Goal: Use online tool/utility

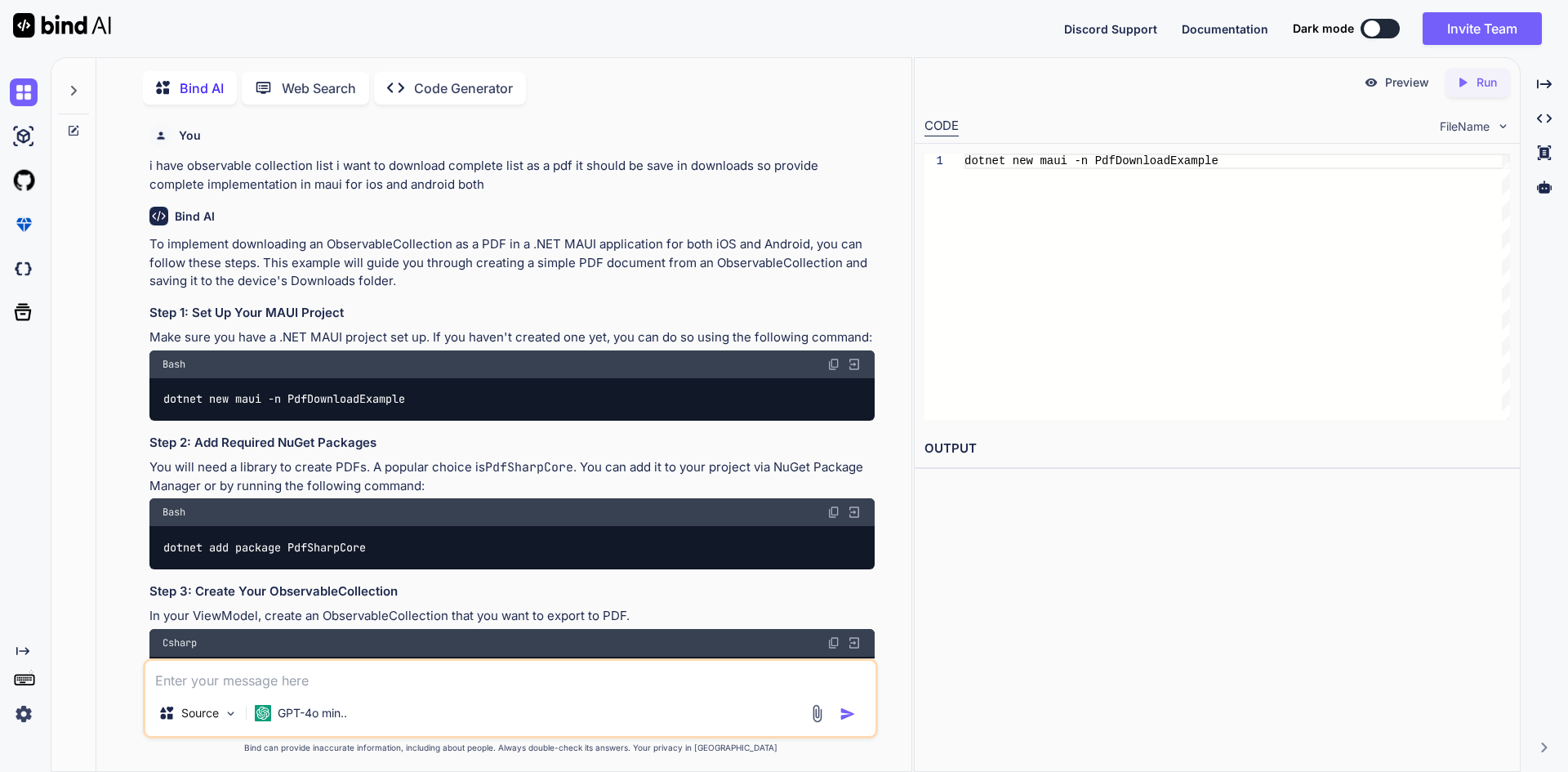
scroll to position [2154, 0]
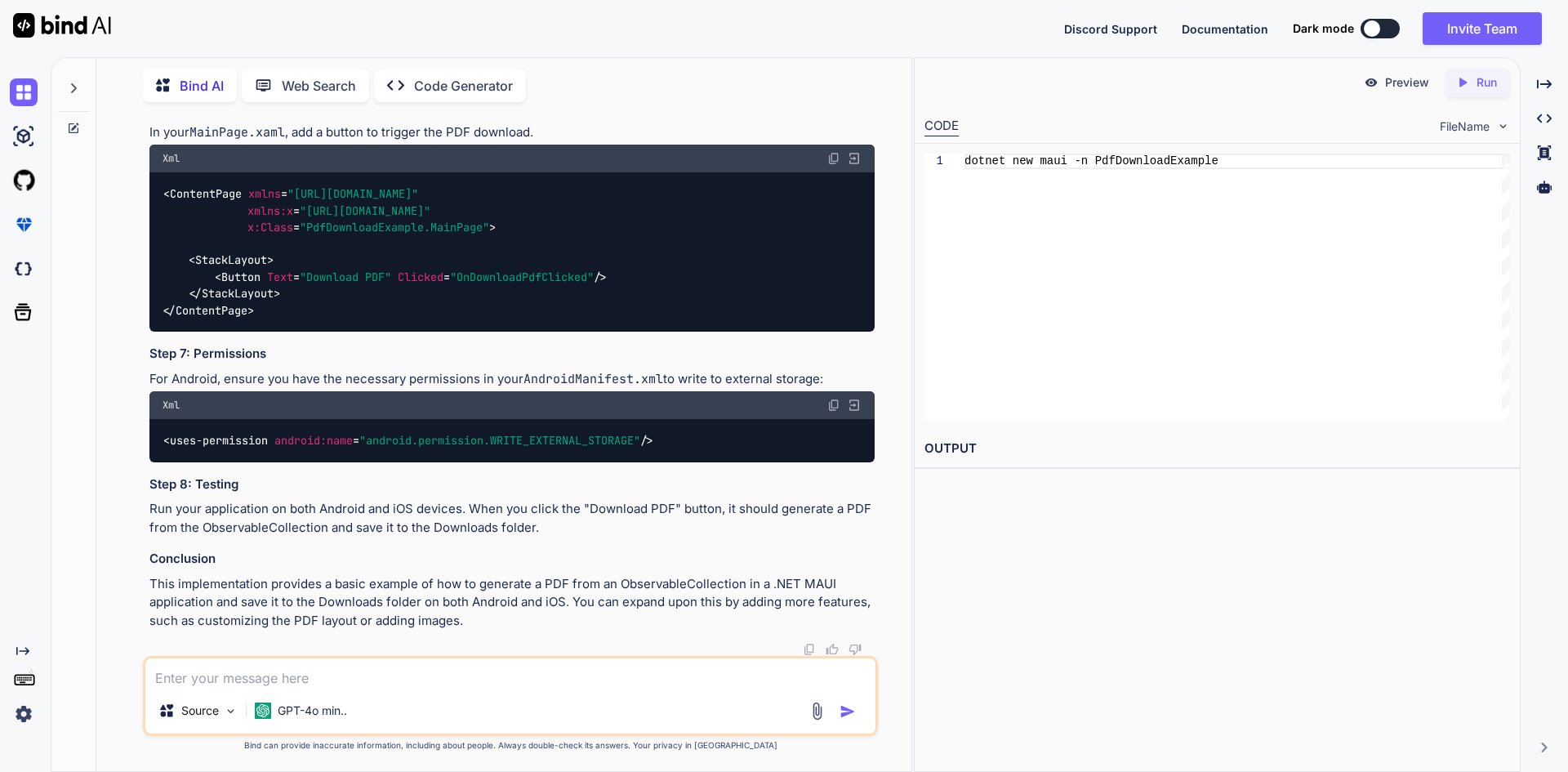
click at [484, 677] on textarea at bounding box center [510, 674] width 730 height 30
paste textarea "IsCancelledVisible = (args.OrderStatus == nameof(OrderStatus.PENDING) || args.O…"
click at [417, 679] on div "IsCancelledVisible = (args.OrderStatus == nameof(OrderStatus.PENDING) || args.O…" at bounding box center [510, 696] width 735 height 80
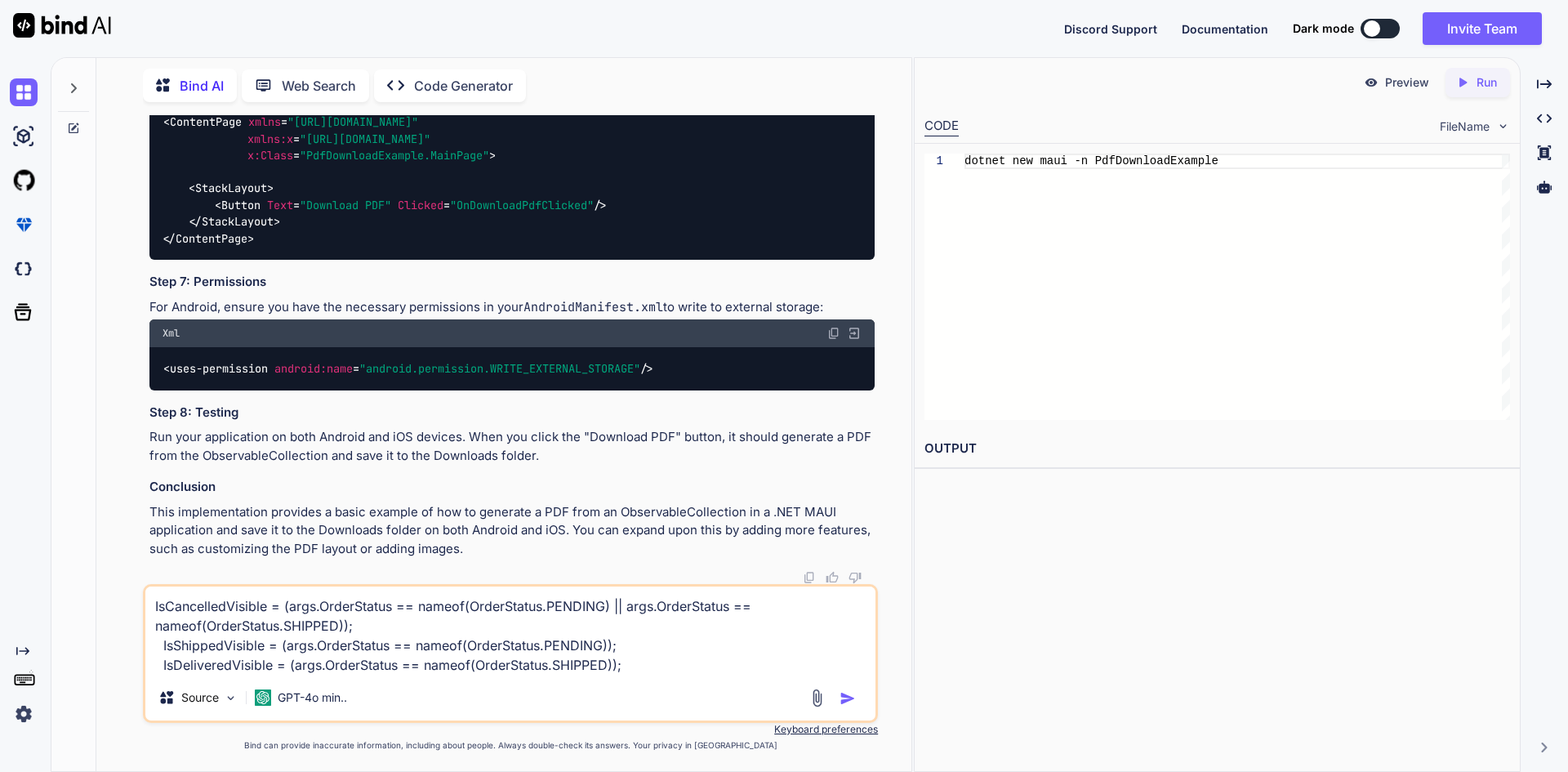
click at [646, 667] on textarea "IsCancelledVisible = (args.OrderStatus == nameof(OrderStatus.PENDING) || args.O…" at bounding box center [510, 630] width 730 height 88
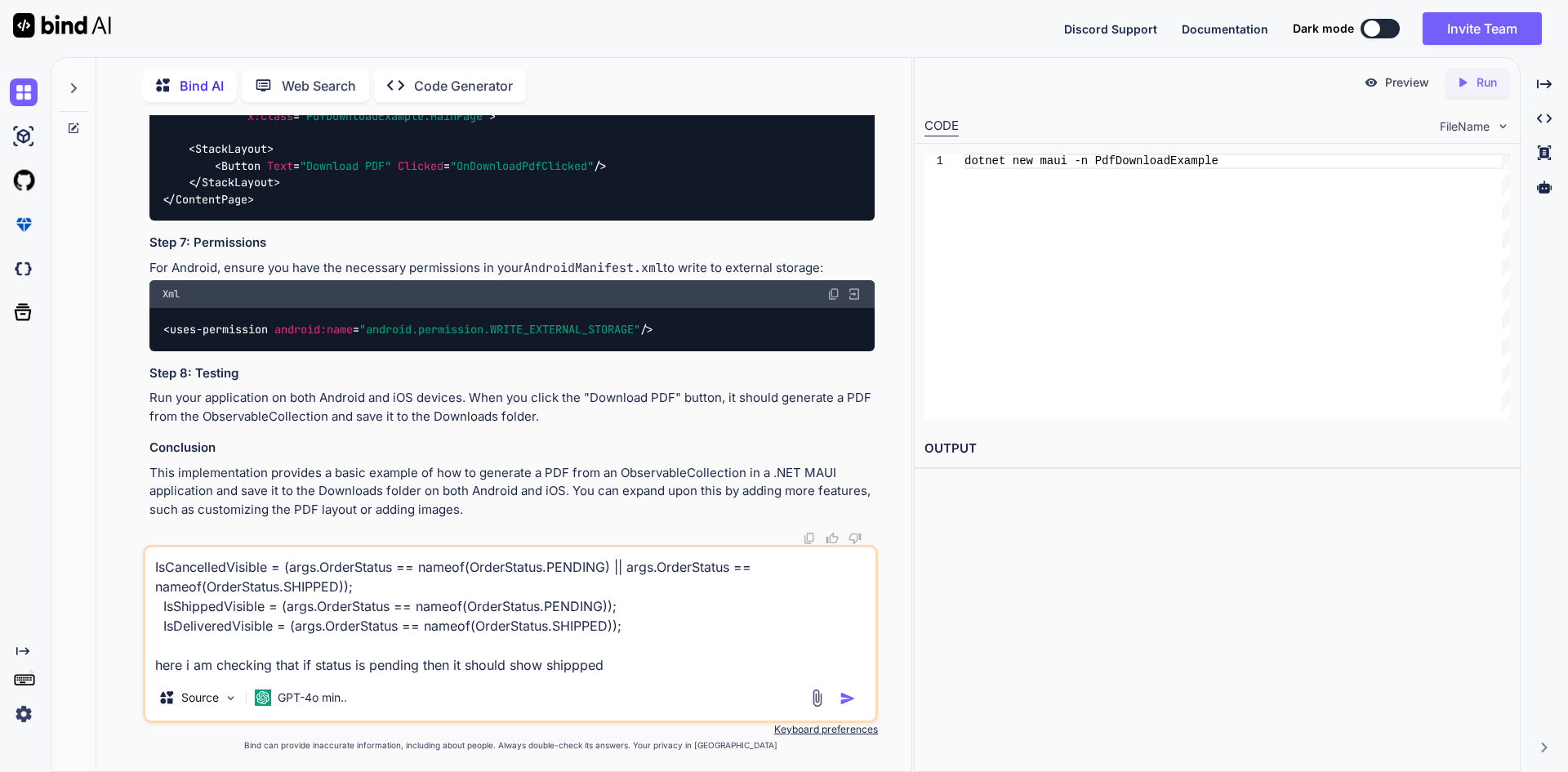
click at [646, 667] on textarea "IsCancelledVisible = (args.OrderStatus == nameof(OrderStatus.PENDING) || args.O…" at bounding box center [510, 611] width 730 height 127
click at [572, 666] on textarea "IsCancelledVisible = (args.OrderStatus == nameof(OrderStatus.PENDING) || args.O…" at bounding box center [510, 611] width 730 height 127
click at [629, 673] on textarea "IsCancelledVisible = (args.OrderStatus == nameof(OrderStatus.PENDING) || args.O…" at bounding box center [510, 611] width 730 height 127
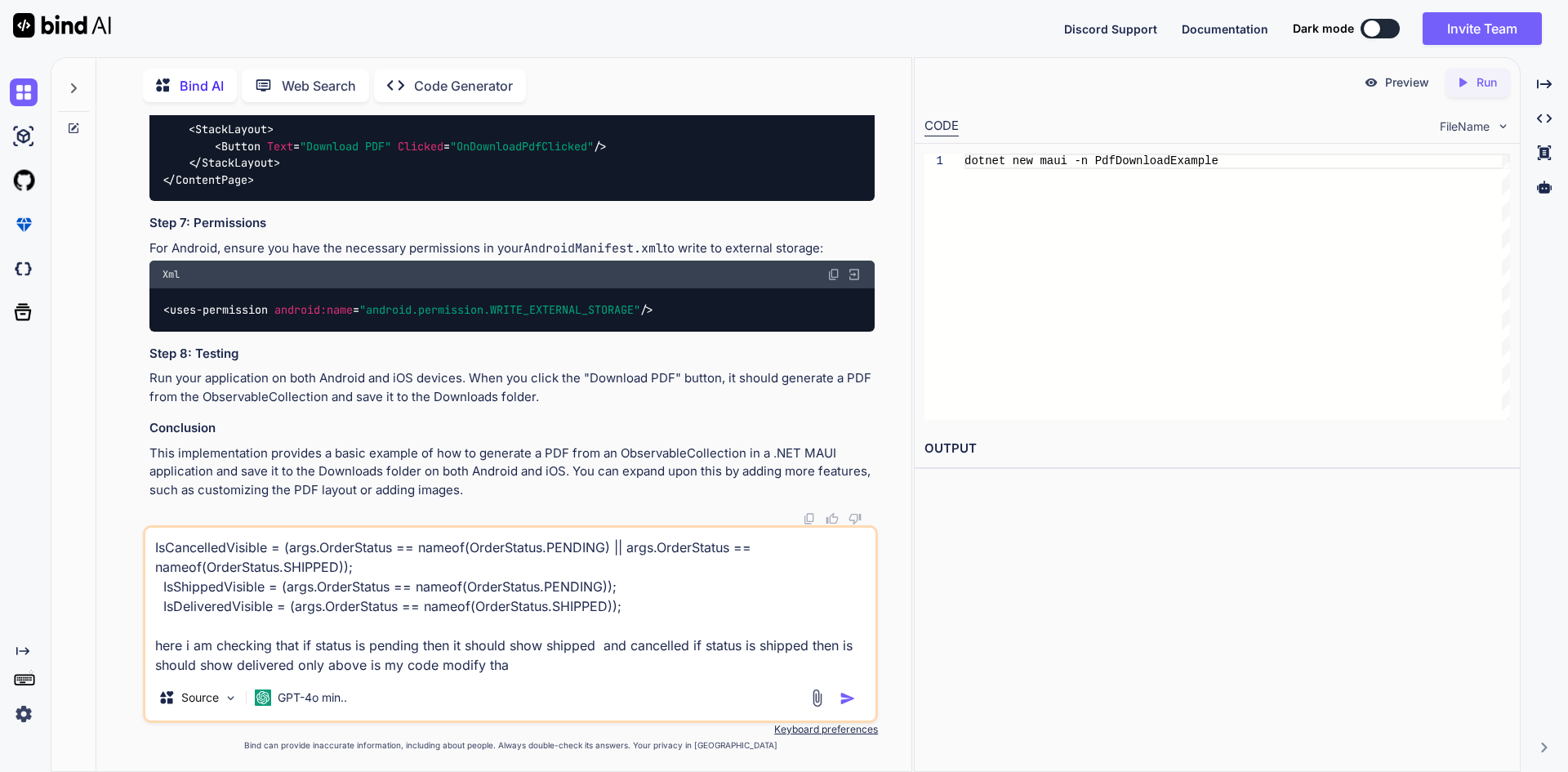
type textarea "IsCancelledVisible = (args.OrderStatus == nameof(OrderStatus.PENDING) || args.O…"
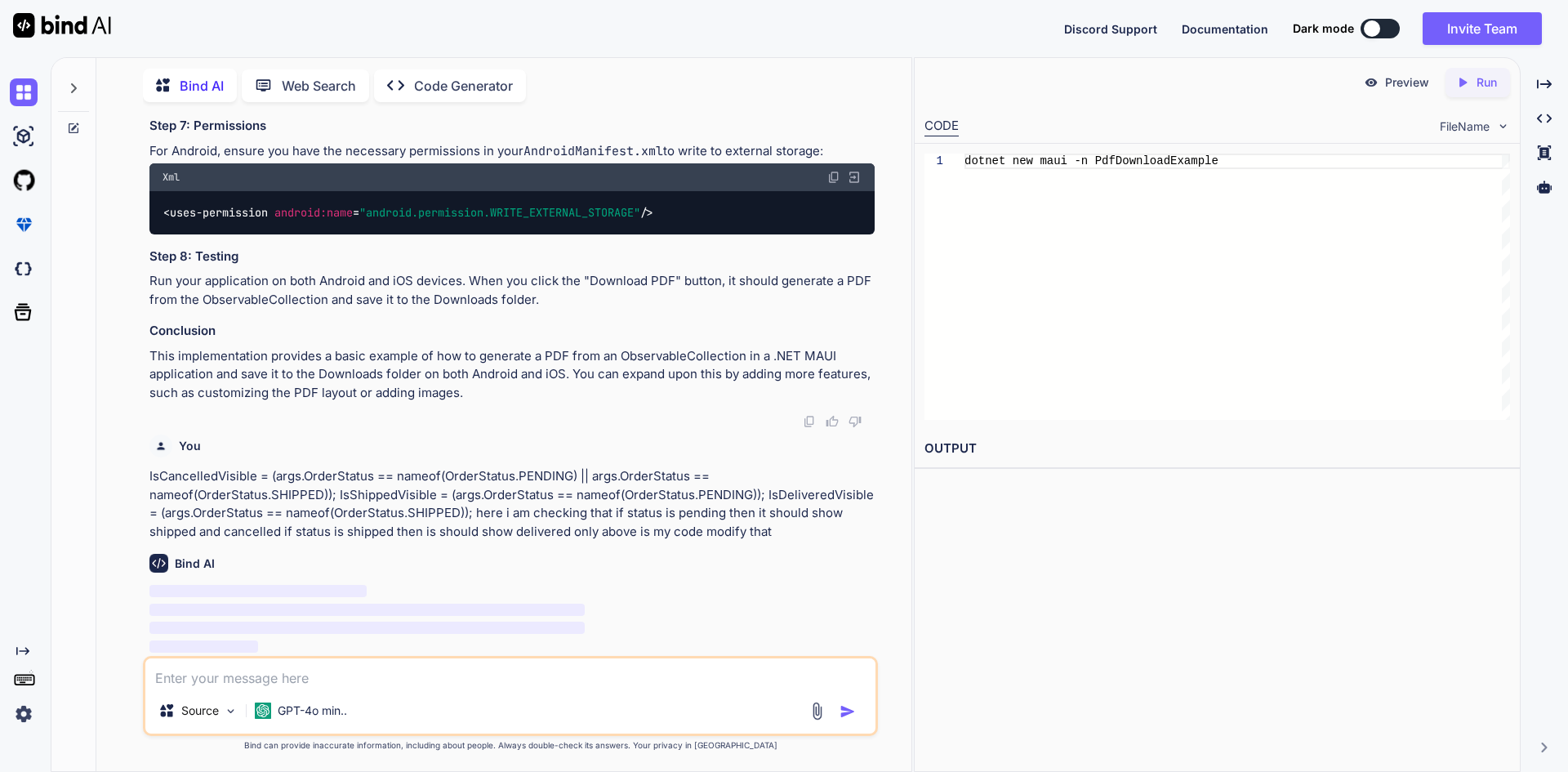
click at [840, 700] on div "Source GPT-4o min.." at bounding box center [510, 714] width 730 height 39
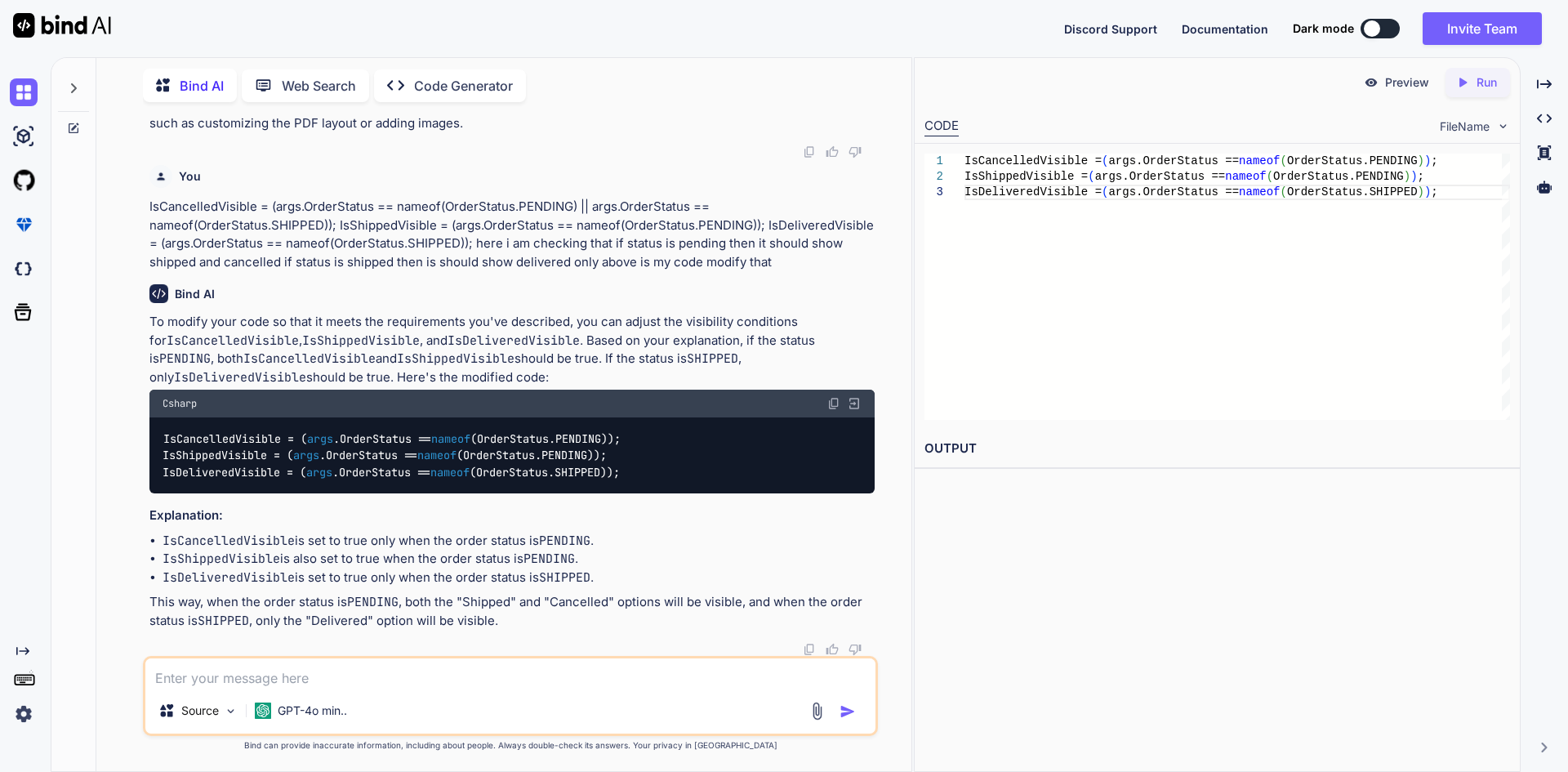
scroll to position [2978, 0]
click at [591, 438] on code "IsCancelledVisible = ( args .OrderStatus == nameof (OrderStatus.PENDING)); IsSh…" at bounding box center [392, 456] width 458 height 51
